Goal: Check status: Check status

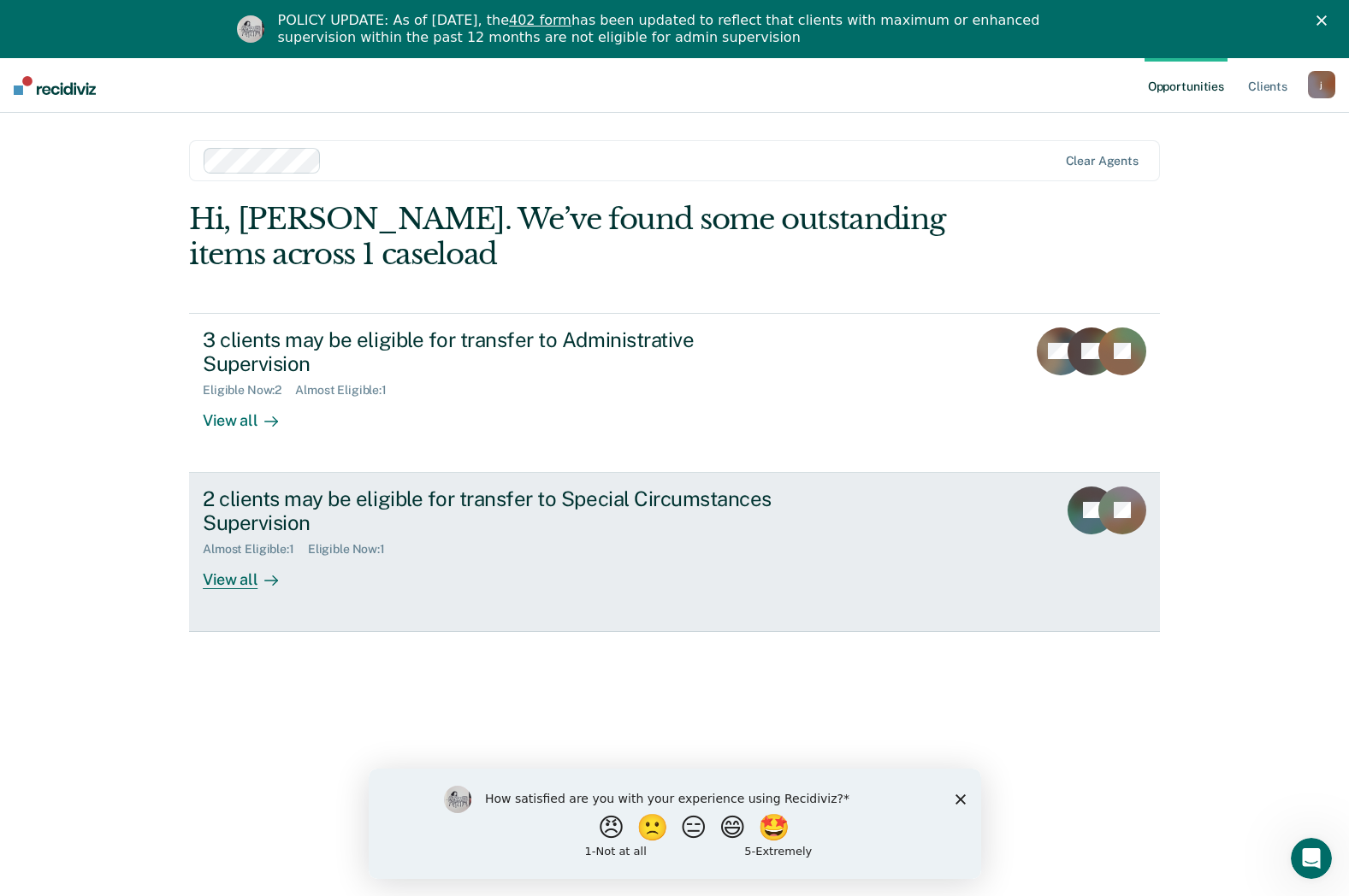
click at [542, 487] on div "2 clients may be eligible for transfer to Special Circumstances Supervision" at bounding box center [502, 511] width 601 height 50
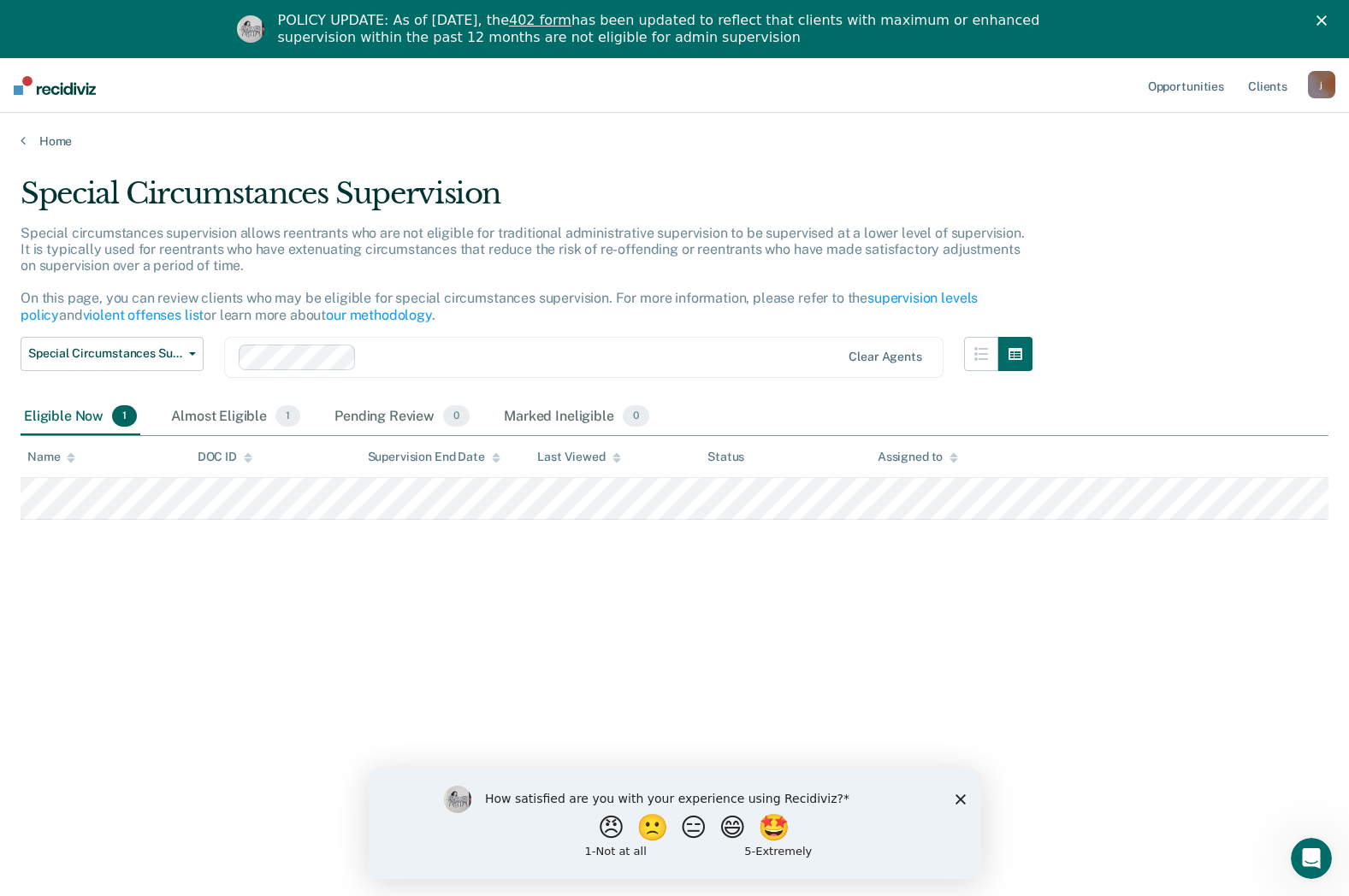
click at [960, 794] on icon "Close survey" at bounding box center [960, 798] width 10 height 10
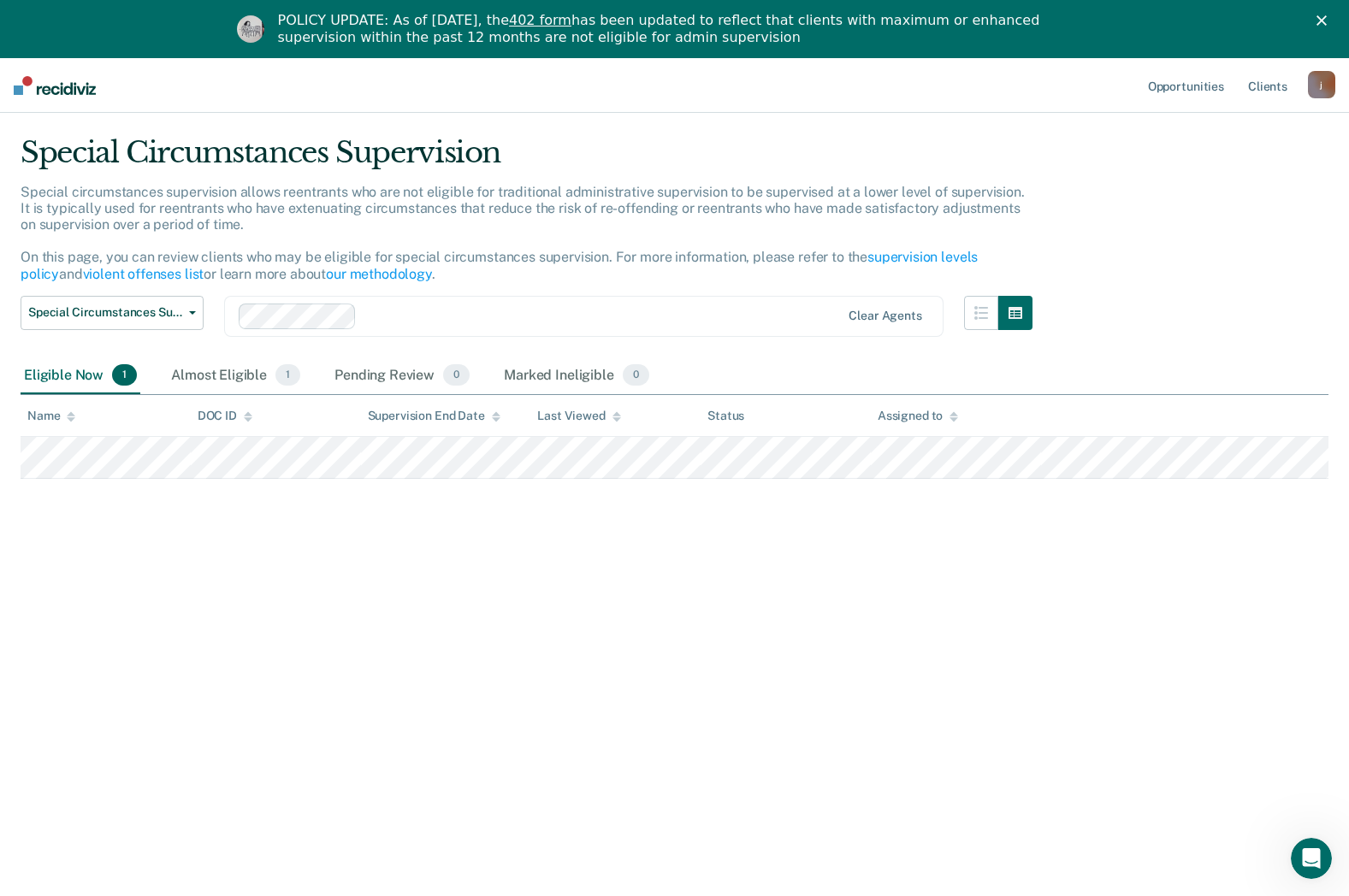
scroll to position [58, 0]
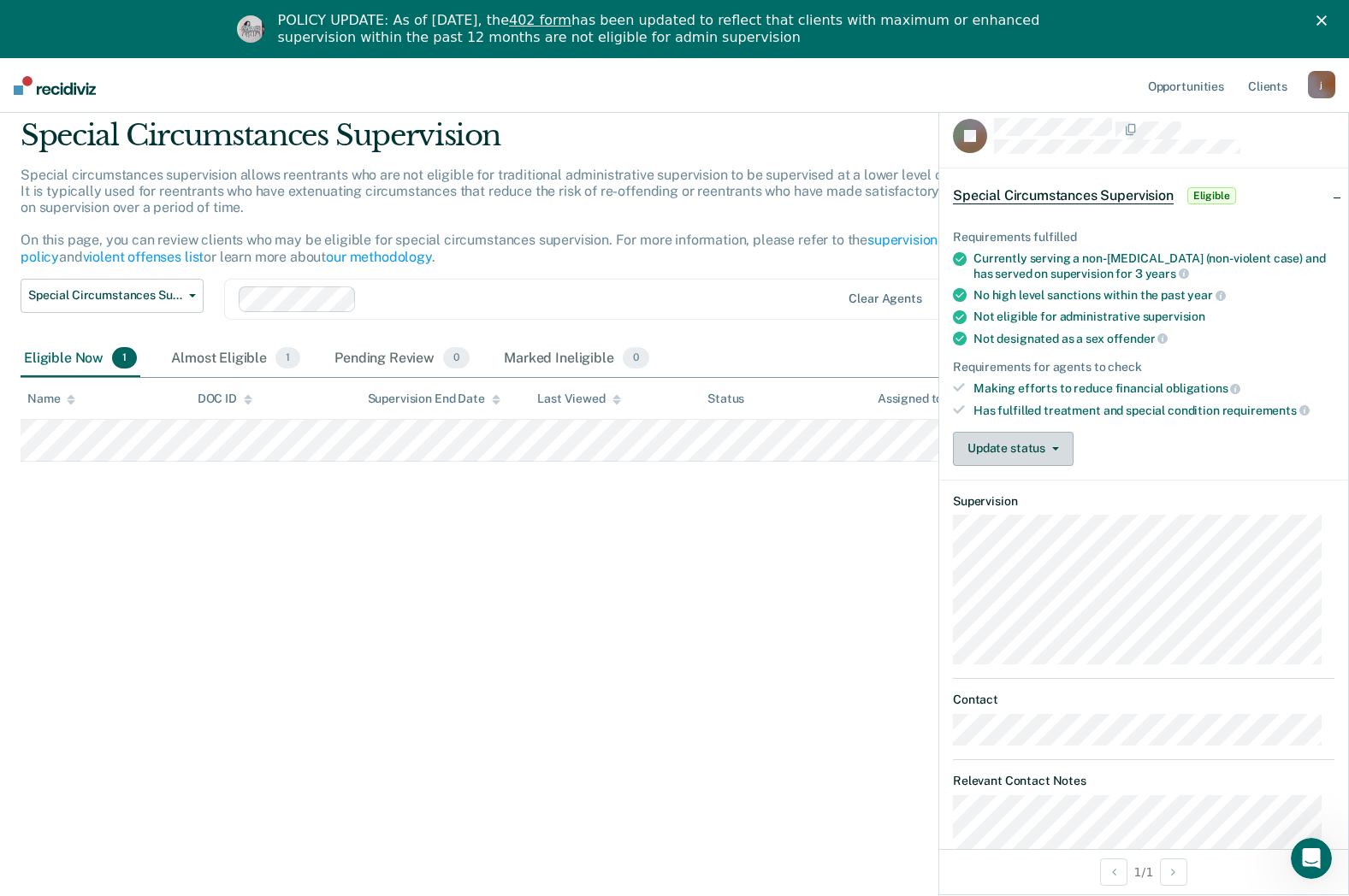
click at [1056, 453] on button "Update status" at bounding box center [1013, 449] width 121 height 34
click at [1056, 454] on button "Update status" at bounding box center [1013, 449] width 121 height 34
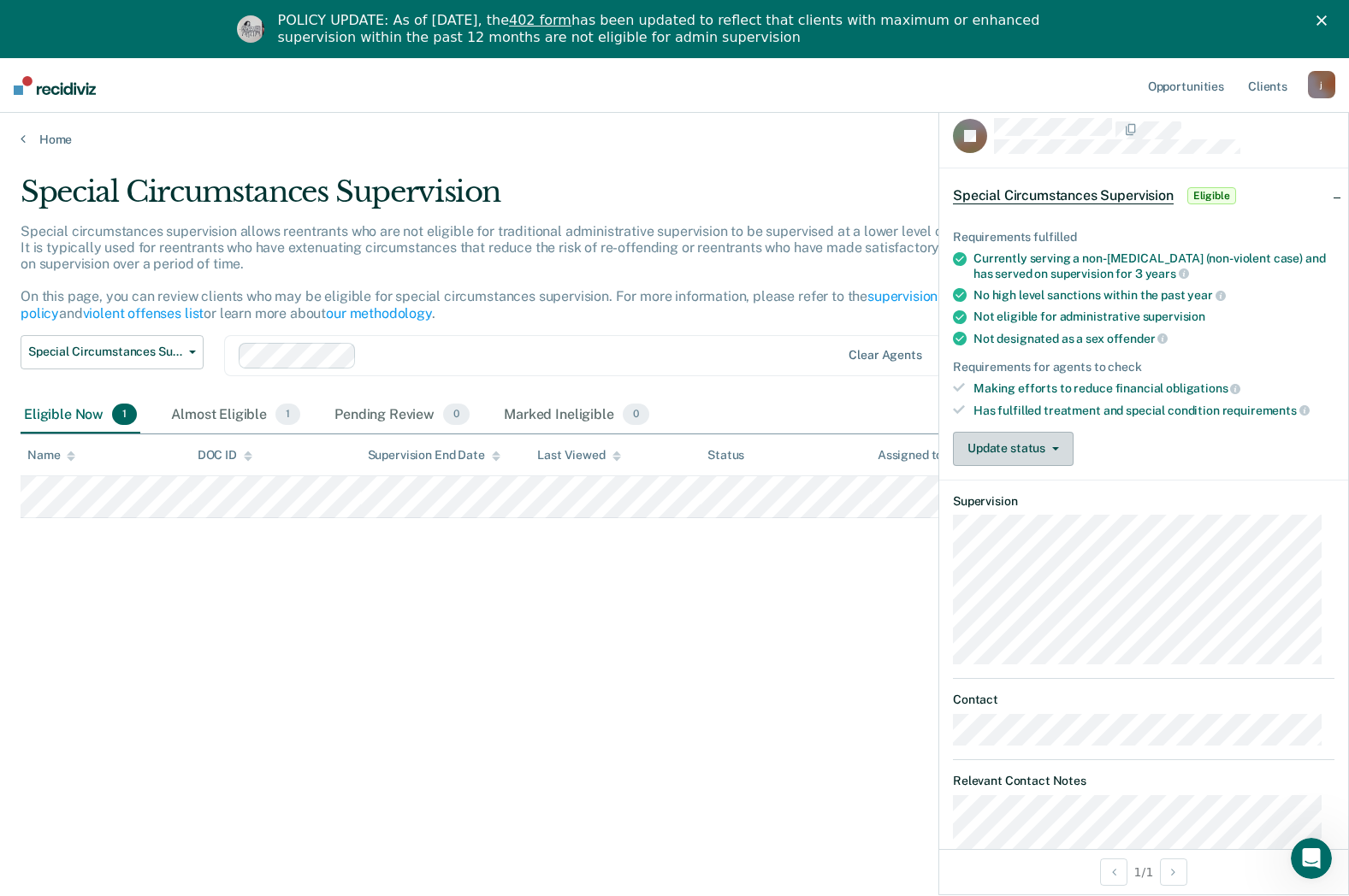
scroll to position [0, 0]
click at [735, 655] on div "Special Circumstances Supervision Special circumstances supervision allows reen…" at bounding box center [674, 501] width 1309 height 650
click at [765, 161] on main "Special Circumstances Supervision Special circumstances supervision allows reen…" at bounding box center [674, 549] width 1349 height 800
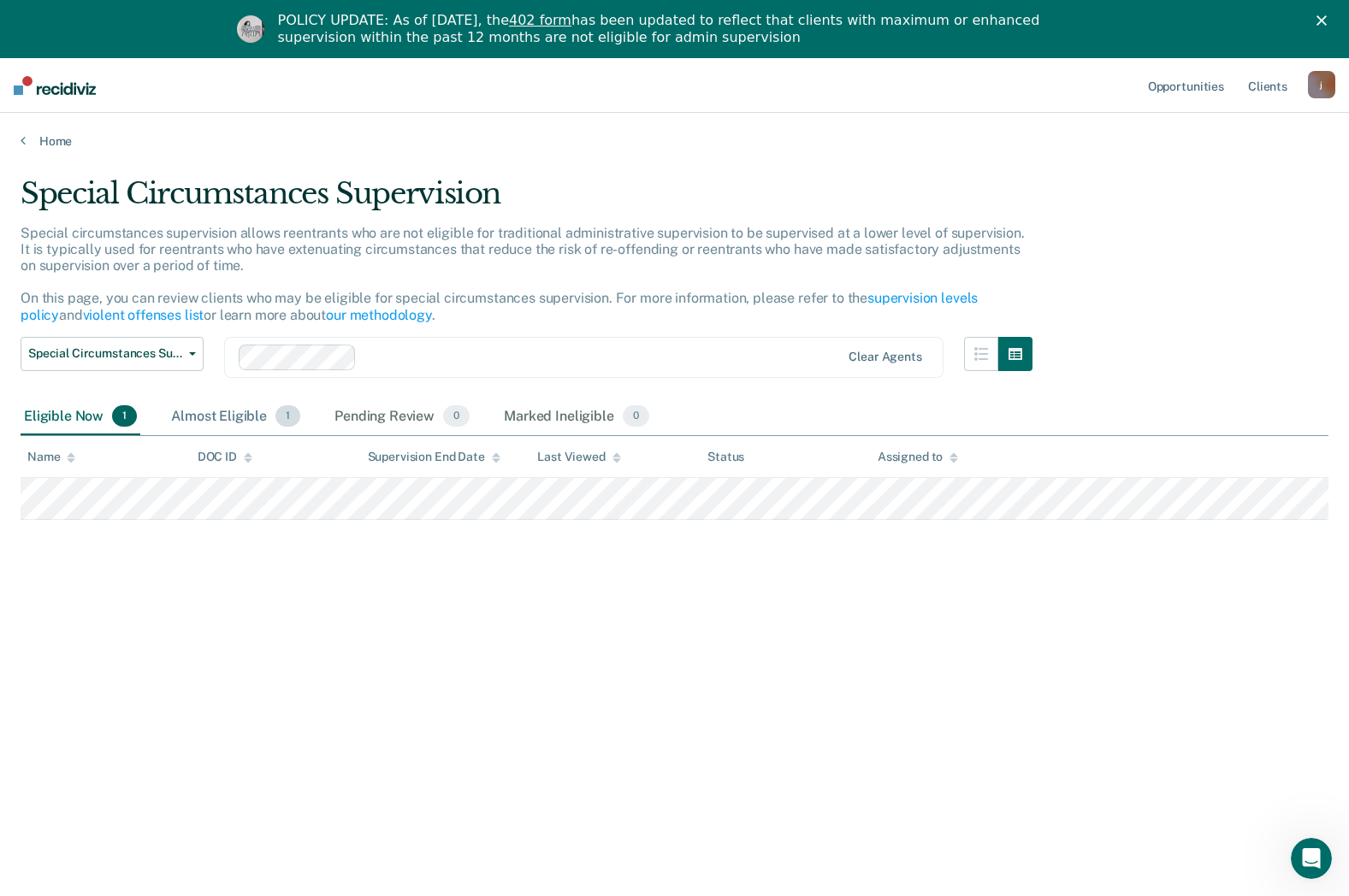
click at [217, 405] on div "Almost Eligible 1" at bounding box center [236, 417] width 136 height 38
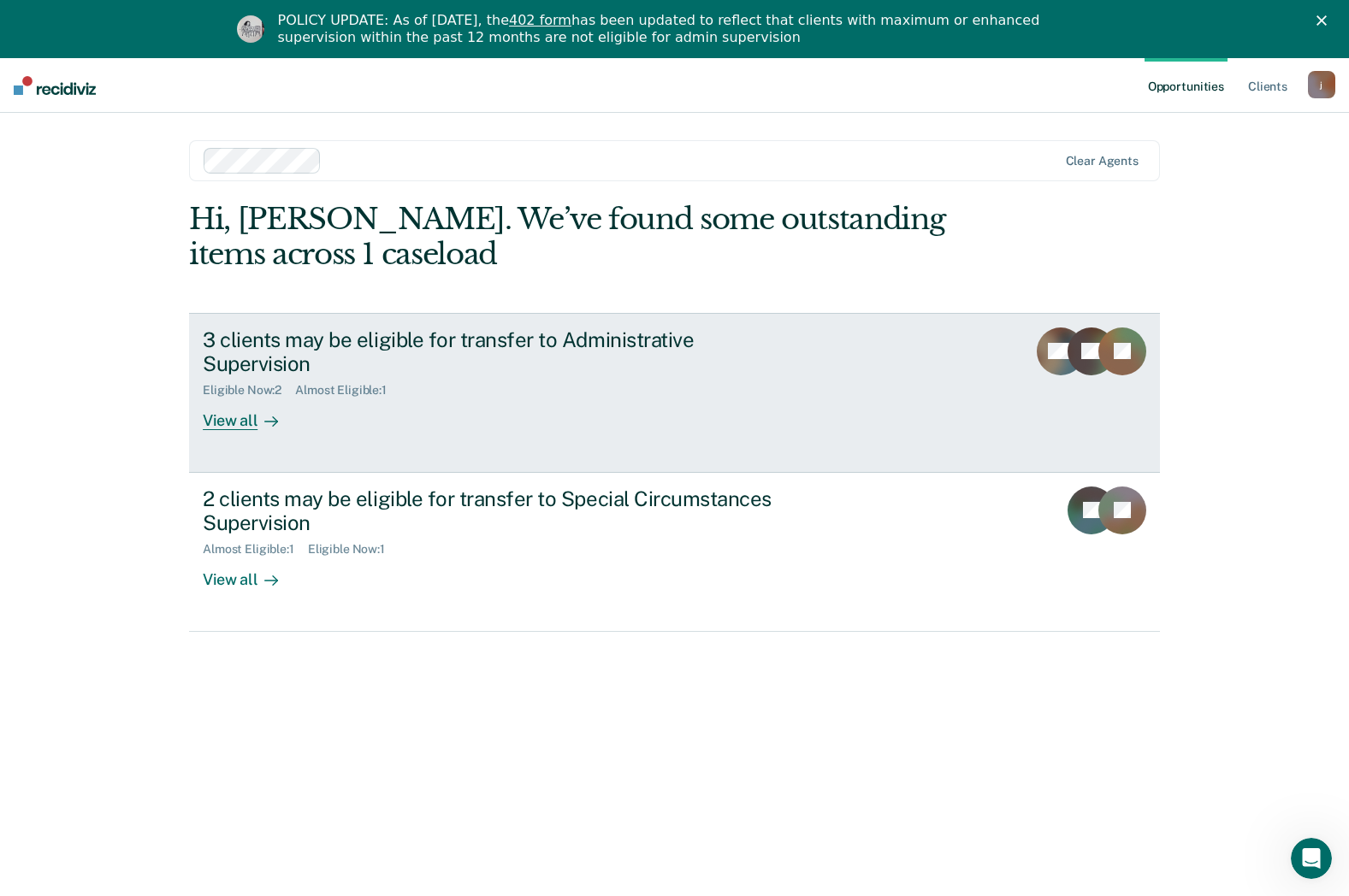
click at [616, 376] on div "Eligible Now : 2 Almost Eligible : 1" at bounding box center [502, 386] width 601 height 21
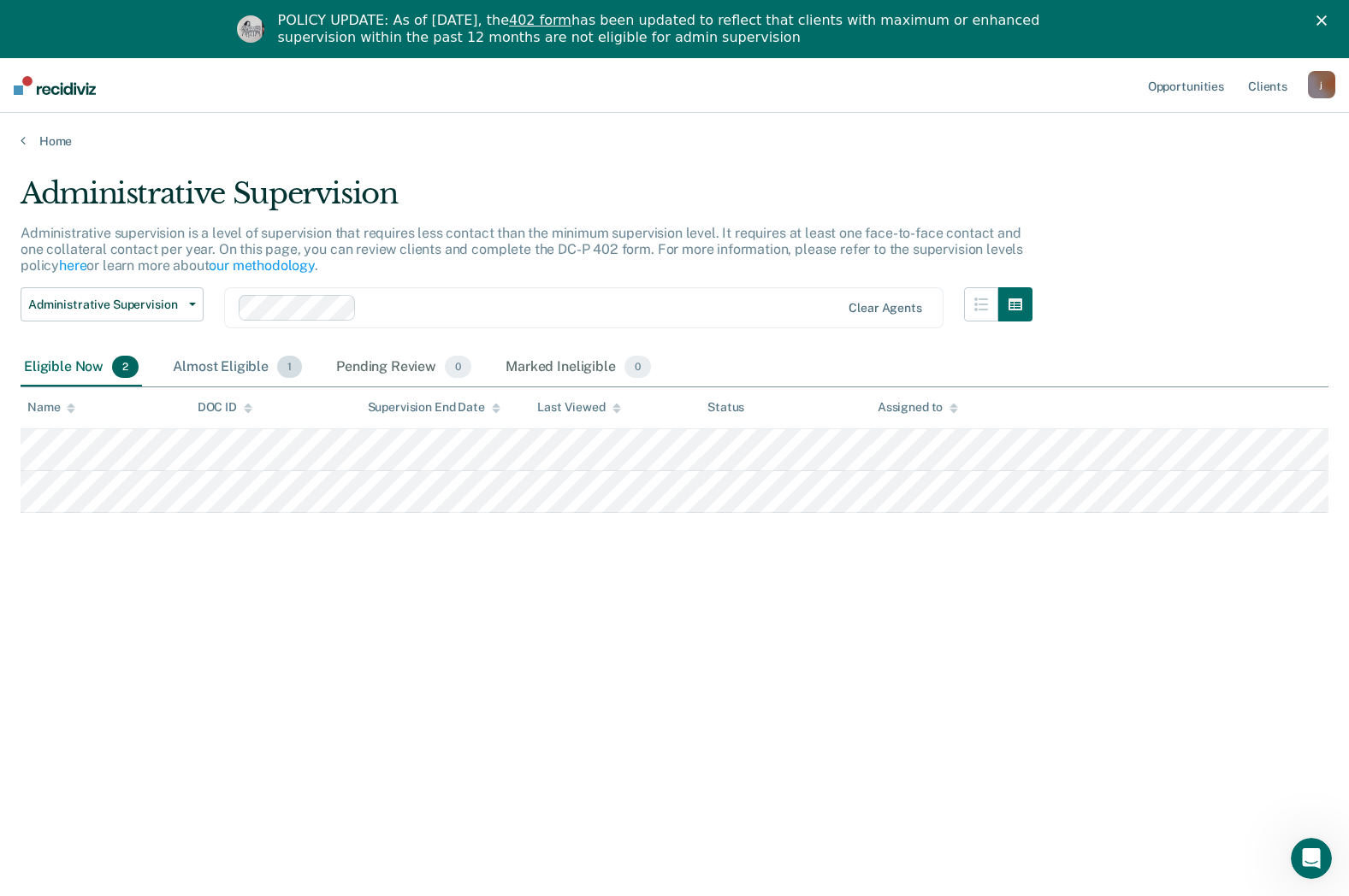
click at [213, 352] on div "Almost Eligible 1" at bounding box center [237, 367] width 136 height 38
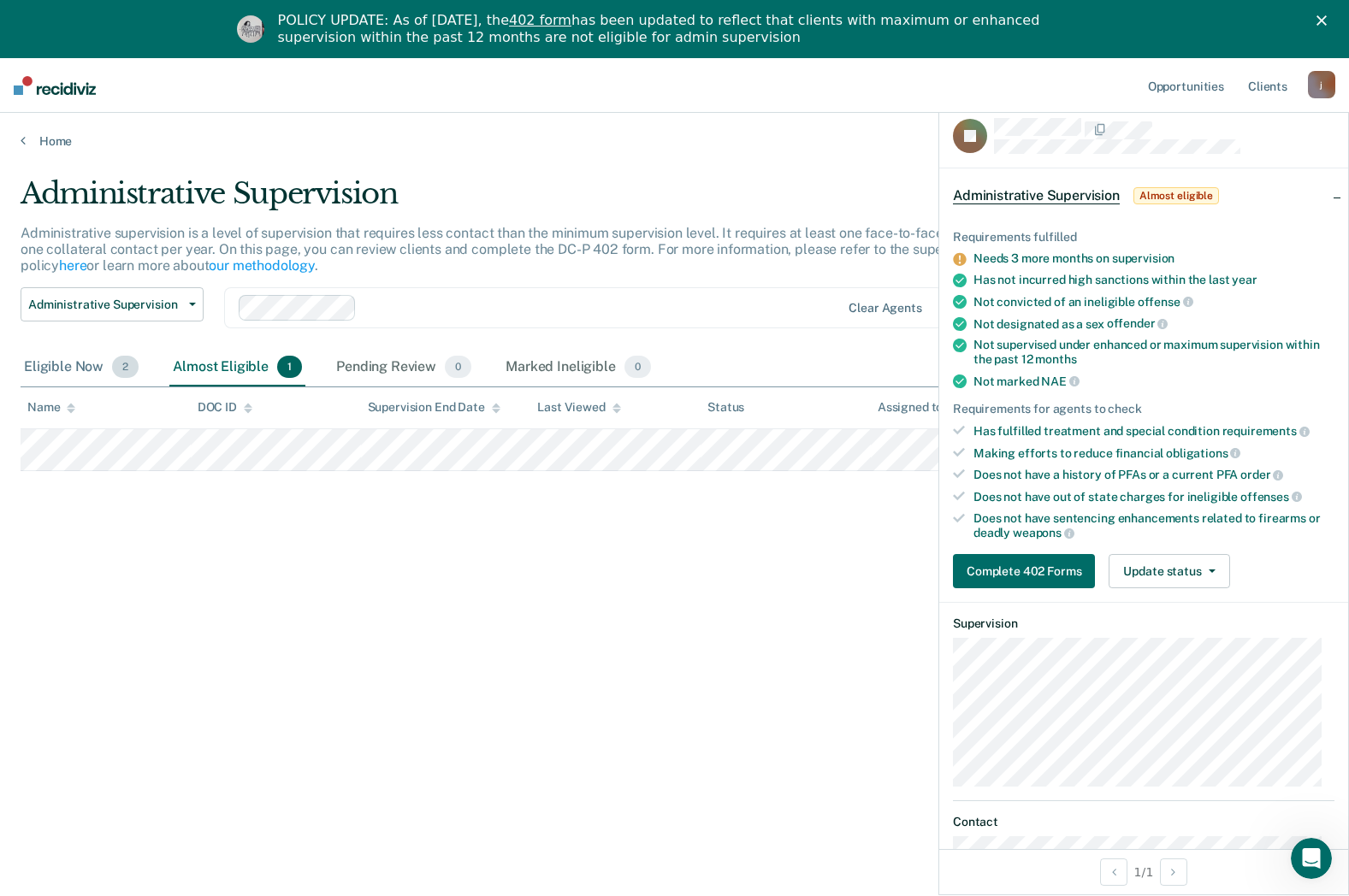
click at [94, 368] on div "Eligible Now 2" at bounding box center [81, 367] width 121 height 38
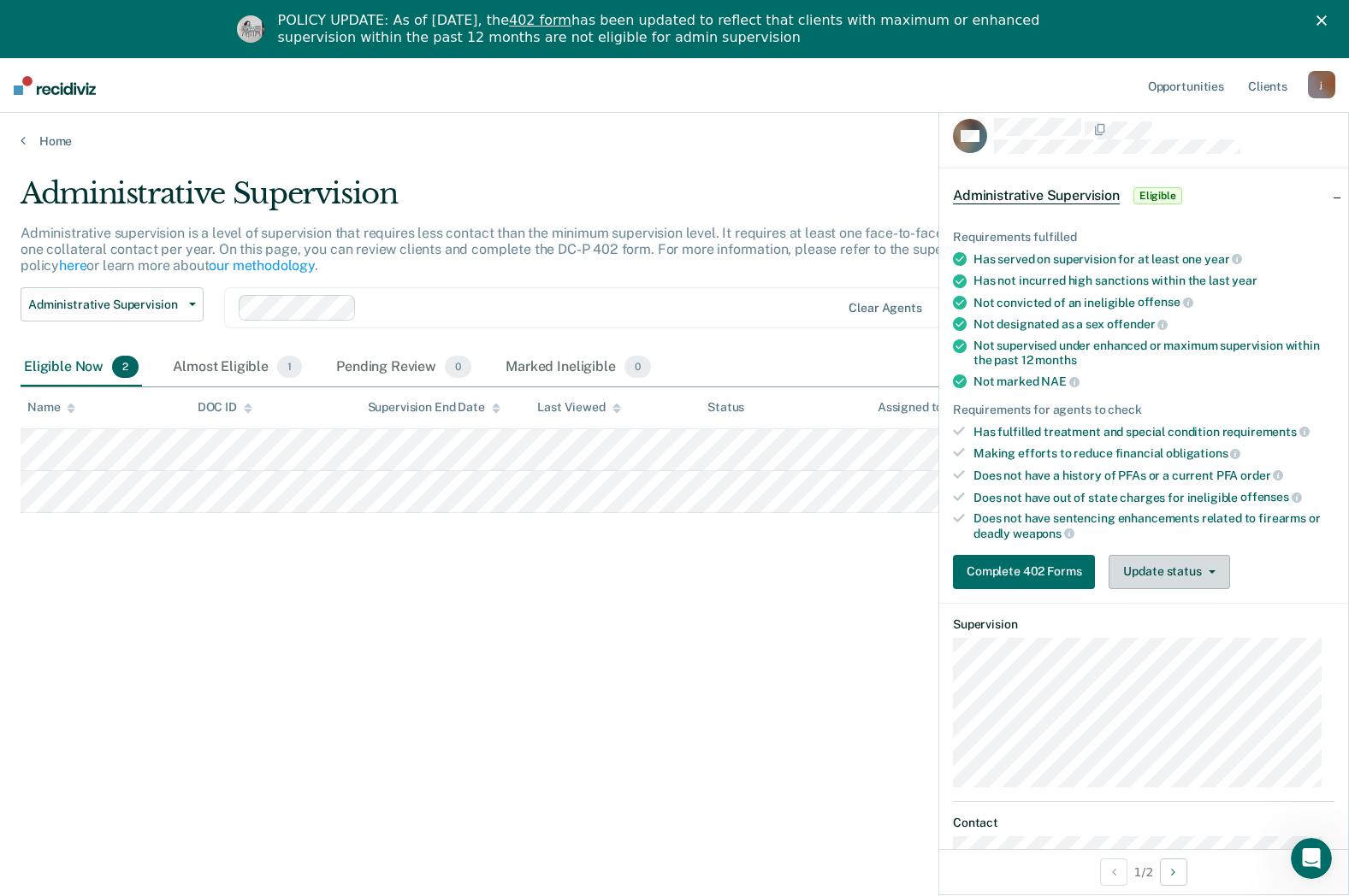
click at [1221, 571] on button "Update status" at bounding box center [1169, 571] width 121 height 34
click at [667, 588] on div "Administrative Supervision Administrative supervision is a level of supervision…" at bounding box center [674, 501] width 1309 height 650
